Goal: Task Accomplishment & Management: Complete application form

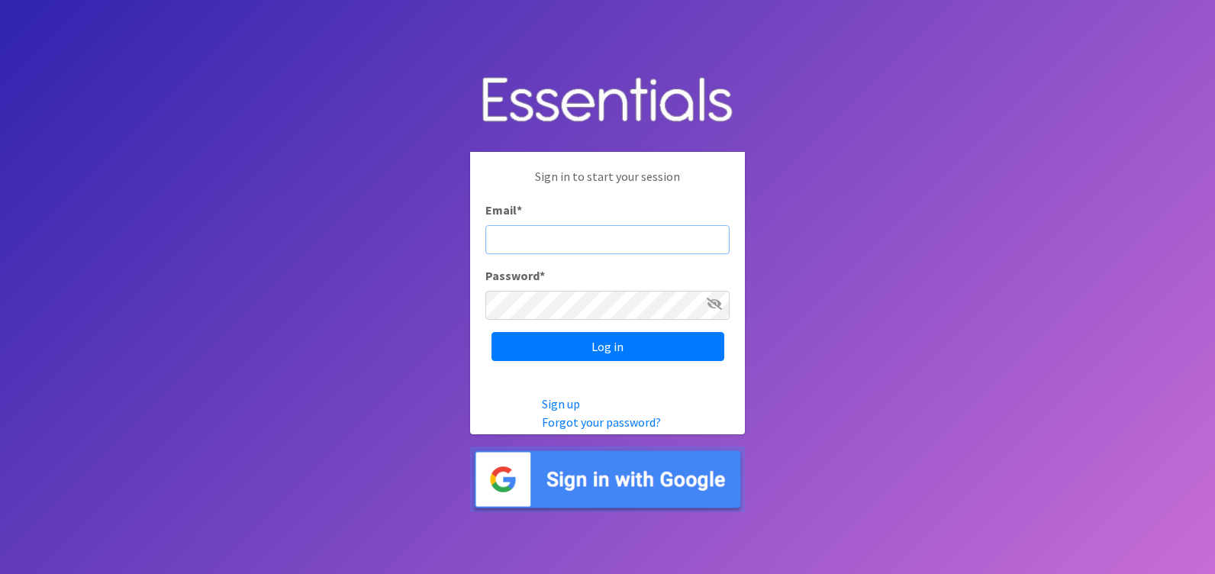
click at [513, 235] on input "Email *" at bounding box center [608, 239] width 244 height 29
paste input "[PERSON_NAME][EMAIL_ADDRESS][DOMAIN_NAME]"
click at [498, 237] on input "[PERSON_NAME][EMAIL_ADDRESS][DOMAIN_NAME]" at bounding box center [608, 239] width 244 height 29
type input "[PERSON_NAME][EMAIL_ADDRESS][DOMAIN_NAME]"
click at [711, 304] on icon at bounding box center [714, 304] width 15 height 12
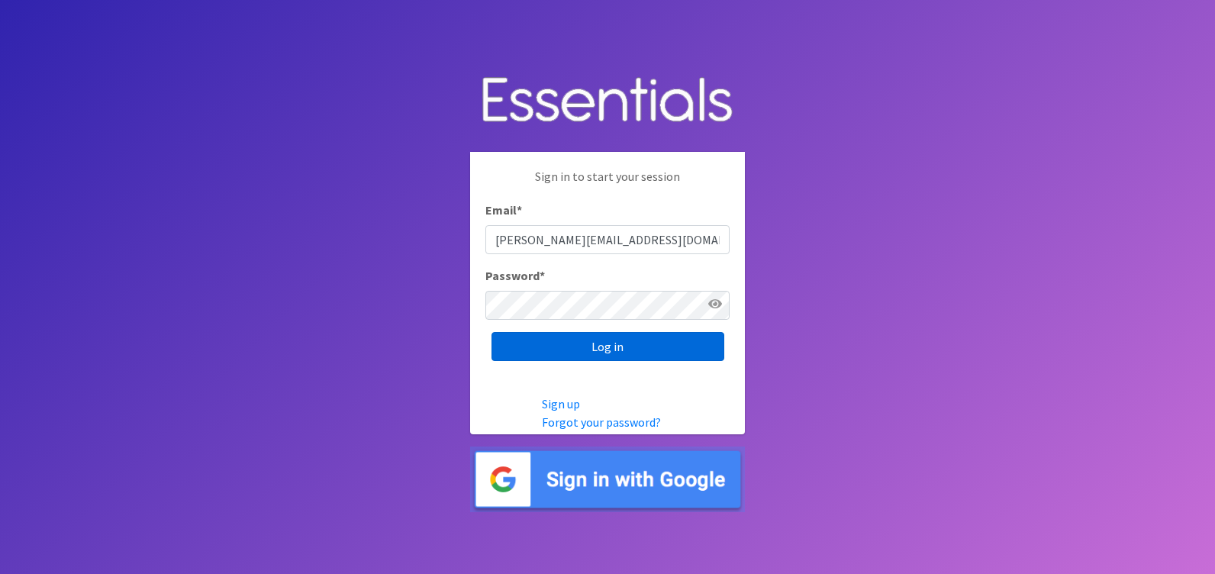
click at [701, 342] on input "Log in" at bounding box center [608, 346] width 233 height 29
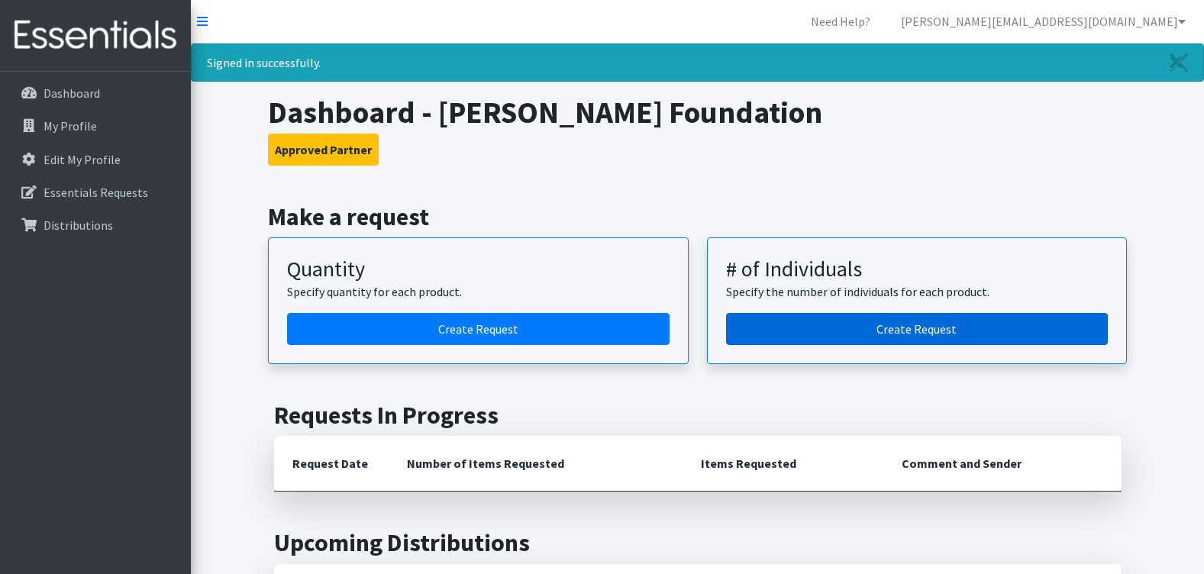
click at [851, 319] on link "Create Request" at bounding box center [917, 329] width 382 height 32
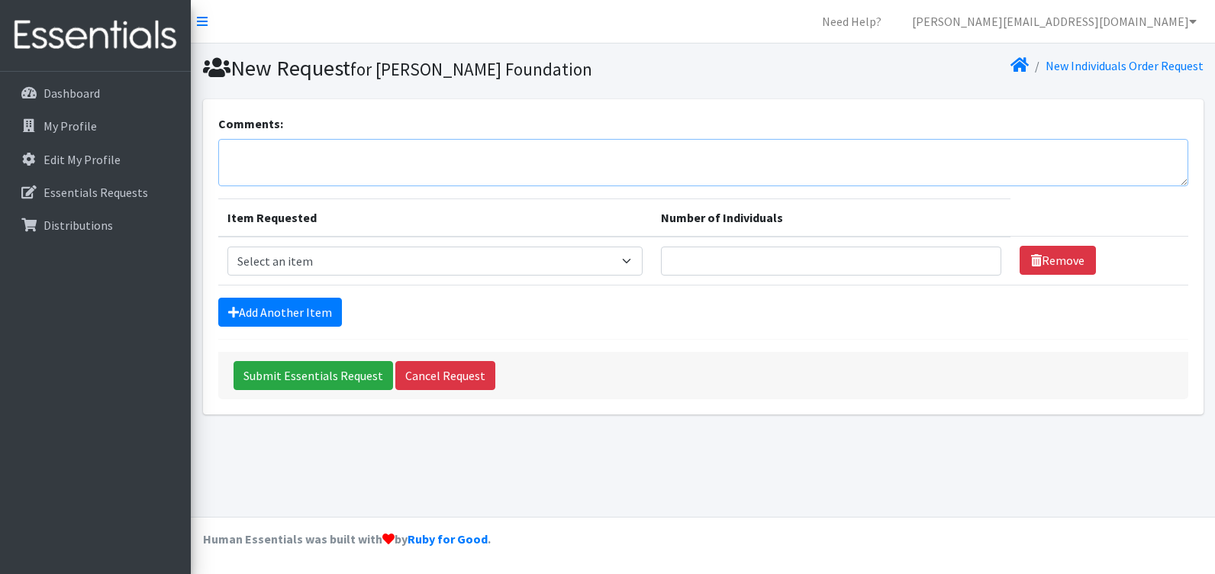
click at [468, 153] on textarea "Comments:" at bounding box center [703, 162] width 970 height 47
click at [615, 252] on select "Select an item Adult Briefs (Medium) Adult Briefs (XL) Adult Briefs (XS) Adult …" at bounding box center [434, 261] width 415 height 29
click at [690, 323] on div "Add Another Item" at bounding box center [703, 312] width 970 height 29
click at [628, 274] on select "Select an item Adult Briefs (Medium) Adult Briefs (XL) Adult Briefs (XS) Adult …" at bounding box center [434, 261] width 415 height 29
select select "4634"
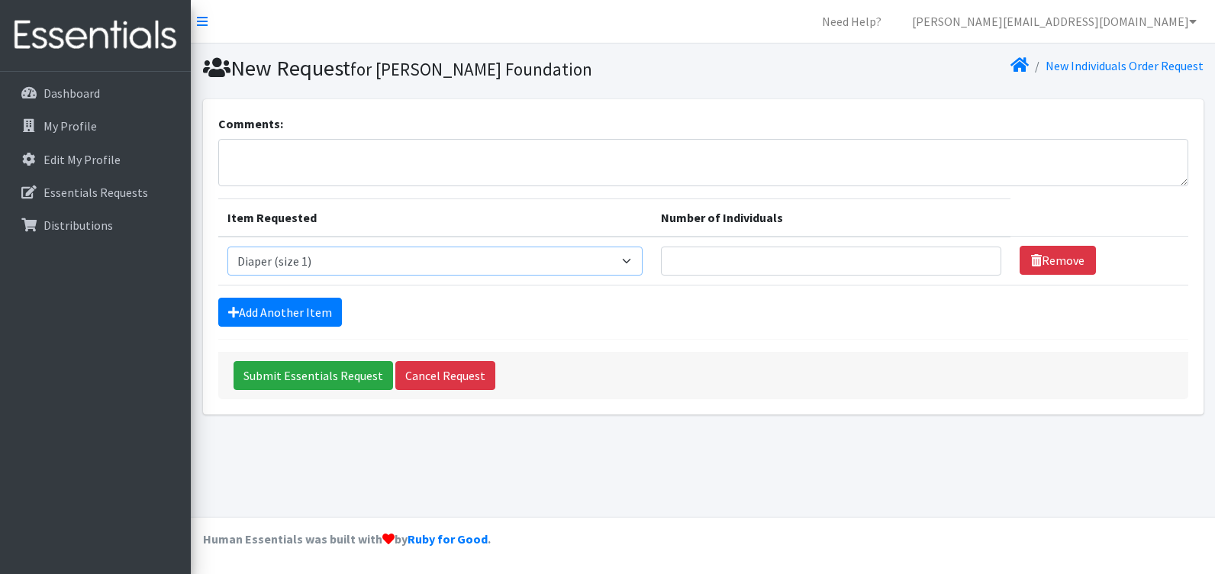
click at [227, 247] on select "Select an item Adult Briefs (Medium) Adult Briefs (XL) Adult Briefs (XS) Adult …" at bounding box center [434, 261] width 415 height 29
click at [202, 21] on icon at bounding box center [202, 21] width 11 height 12
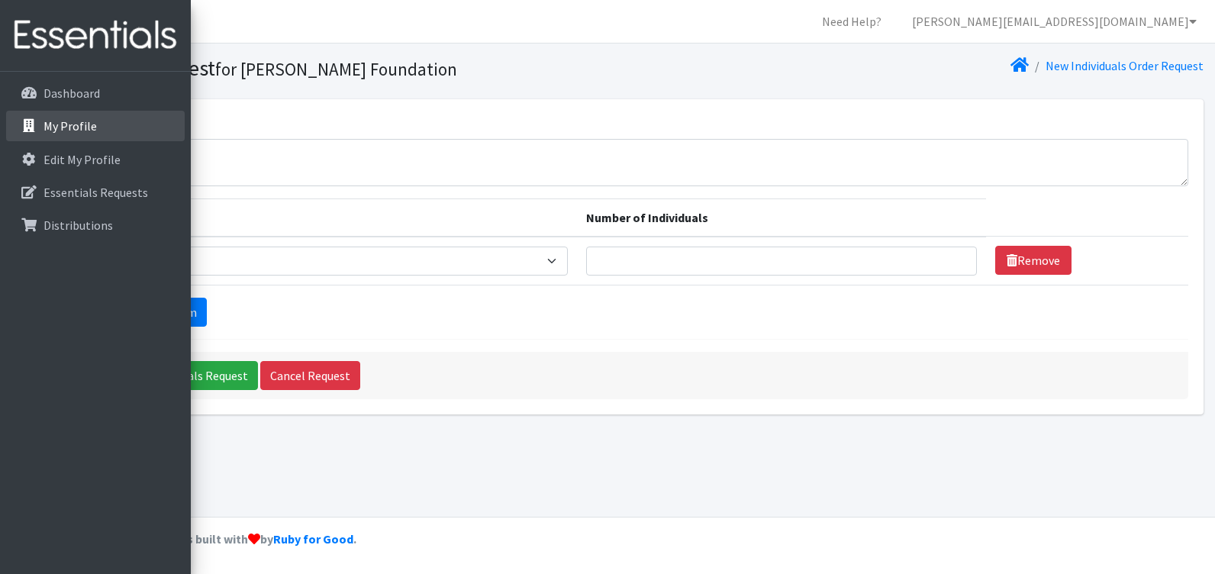
click at [124, 134] on link "My Profile" at bounding box center [95, 126] width 179 height 31
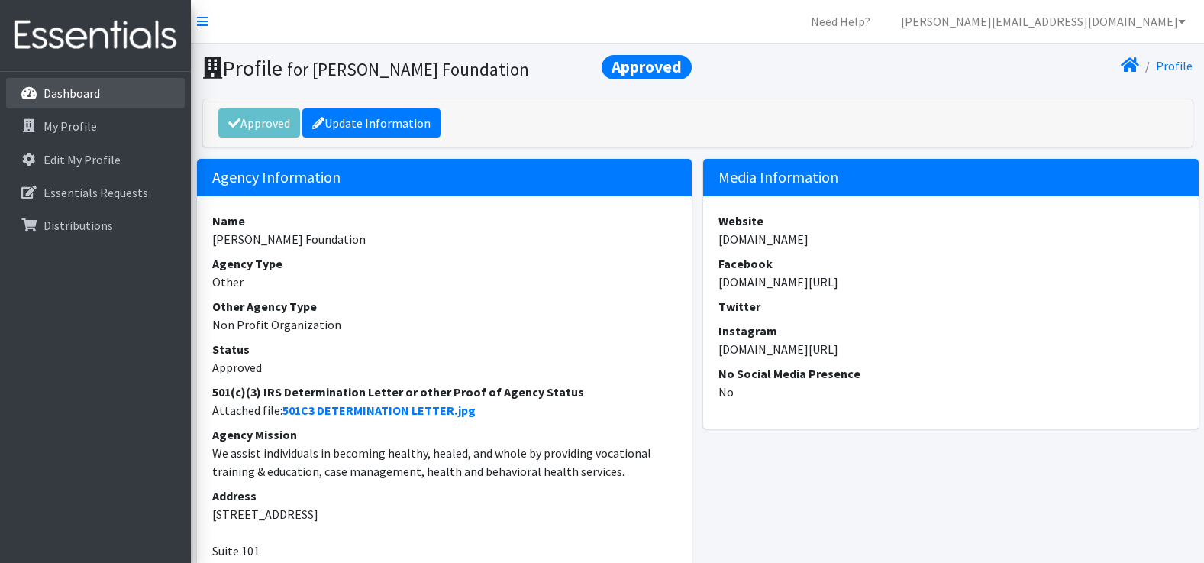
click at [124, 89] on link "Dashboard" at bounding box center [95, 93] width 179 height 31
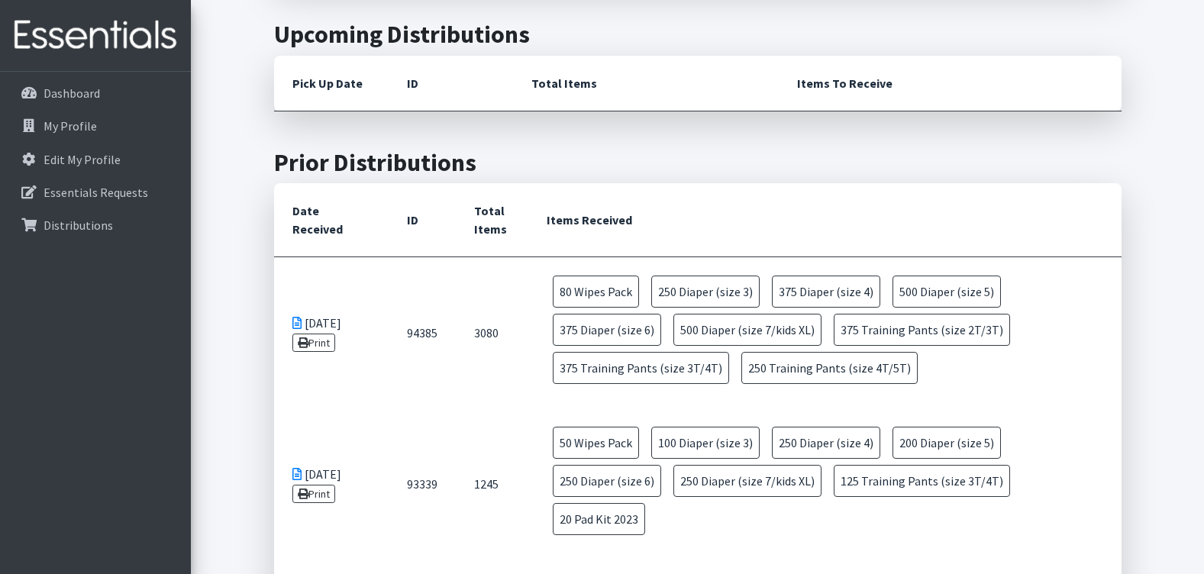
scroll to position [534, 0]
